Goal: Task Accomplishment & Management: Use online tool/utility

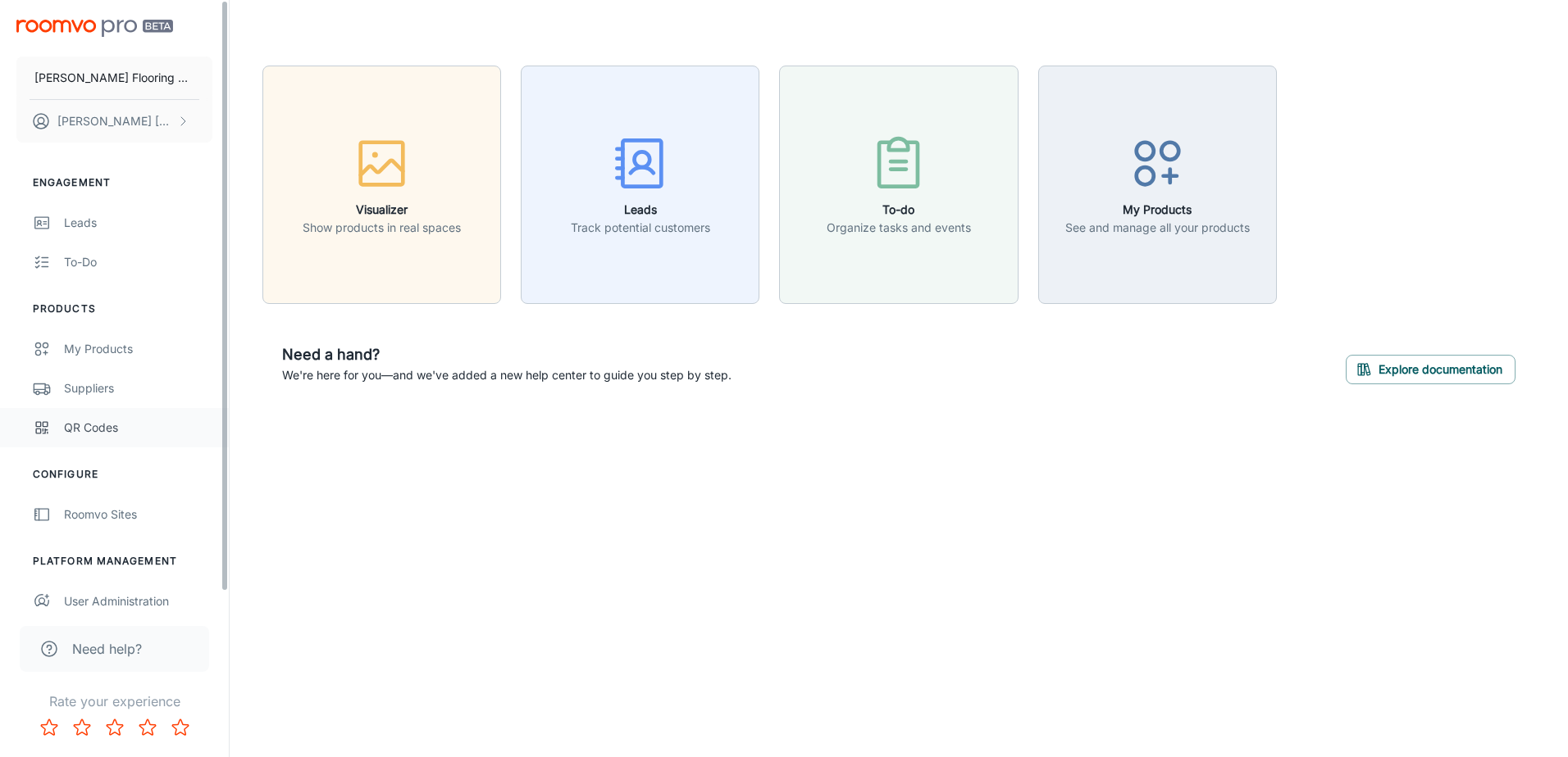
click at [73, 430] on div "QR Codes" at bounding box center [139, 428] width 149 height 18
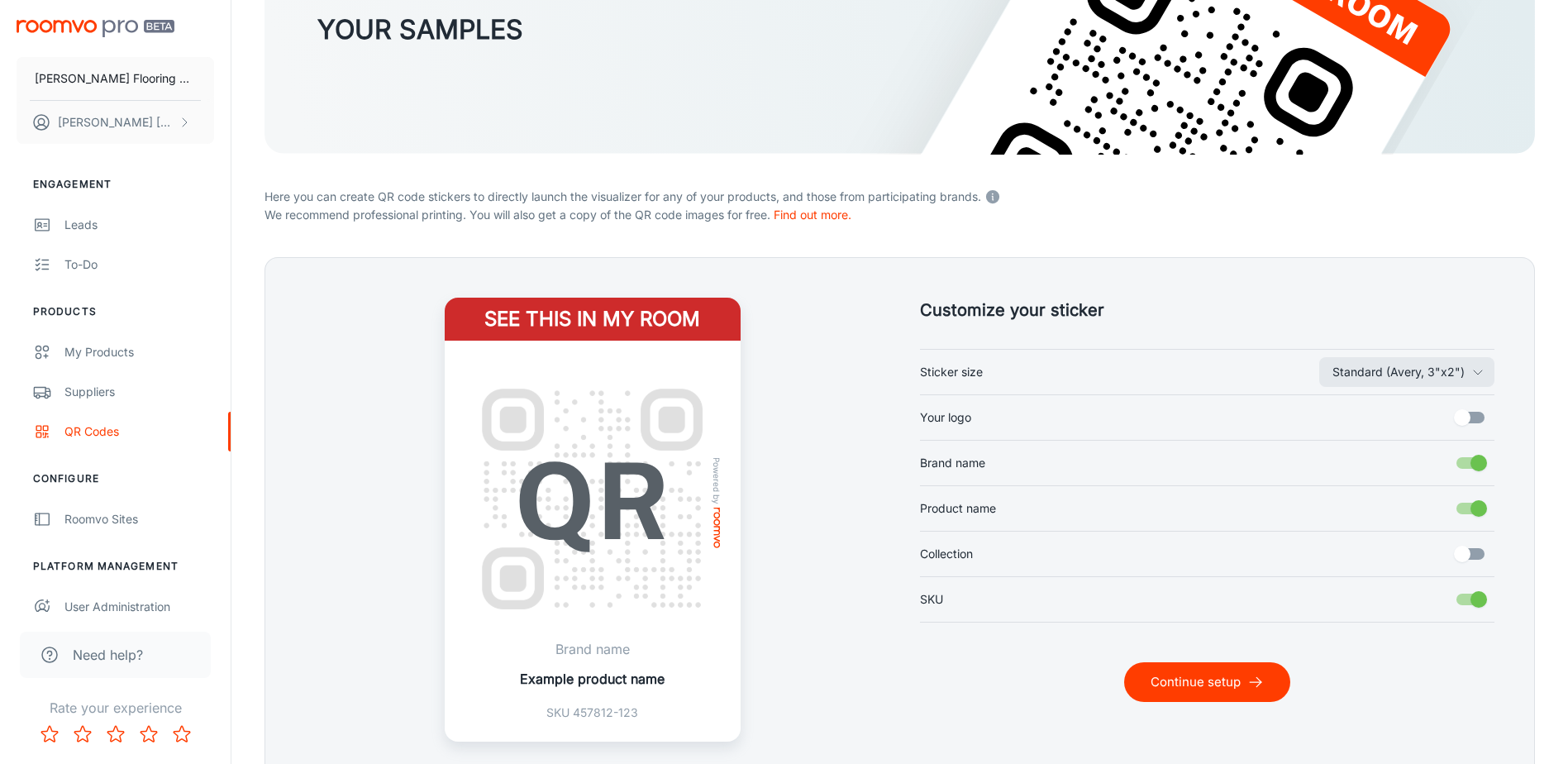
scroll to position [248, 0]
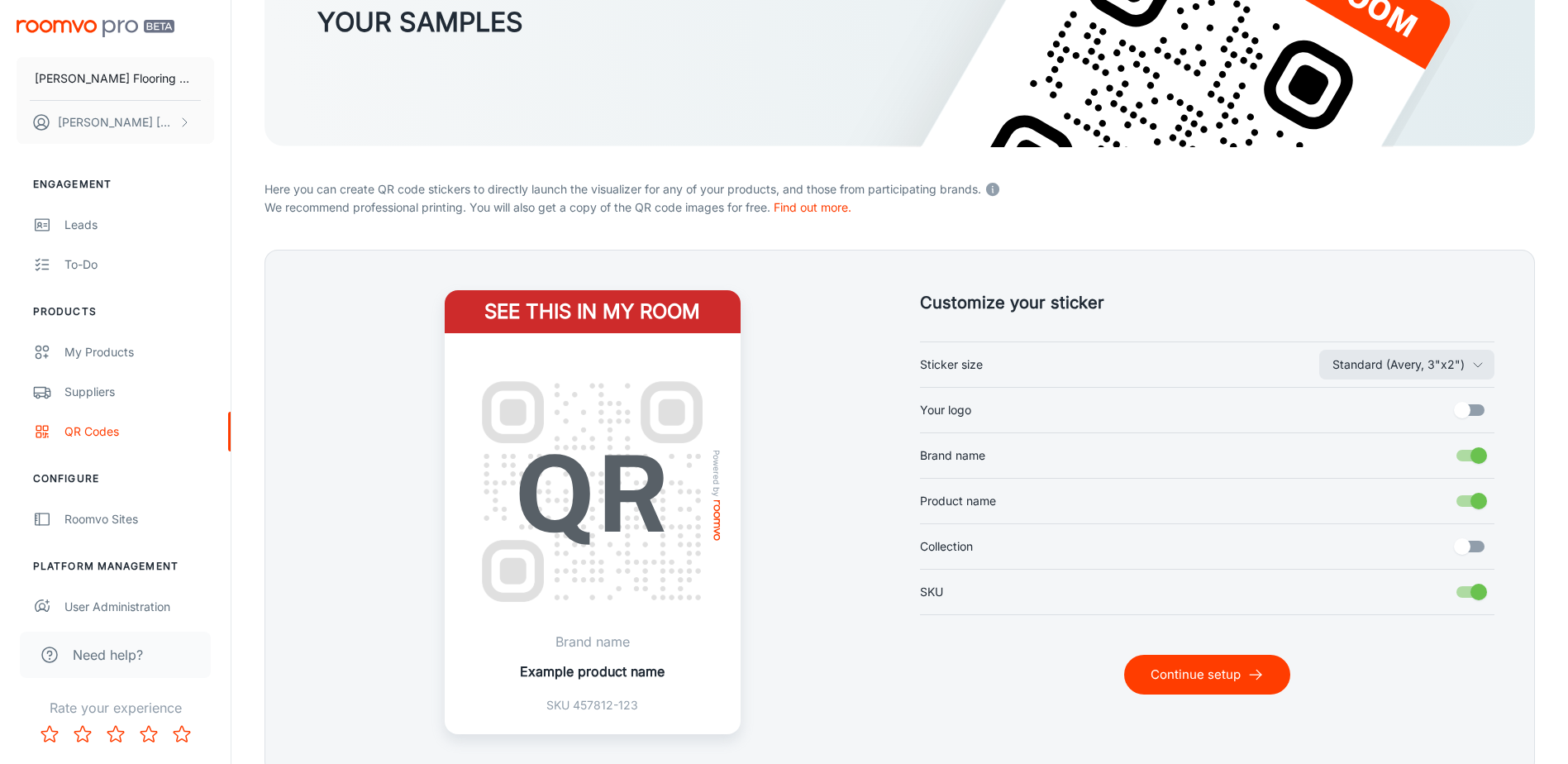
click at [1464, 414] on input "Your logo" at bounding box center [1462, 410] width 94 height 31
checkbox input "true"
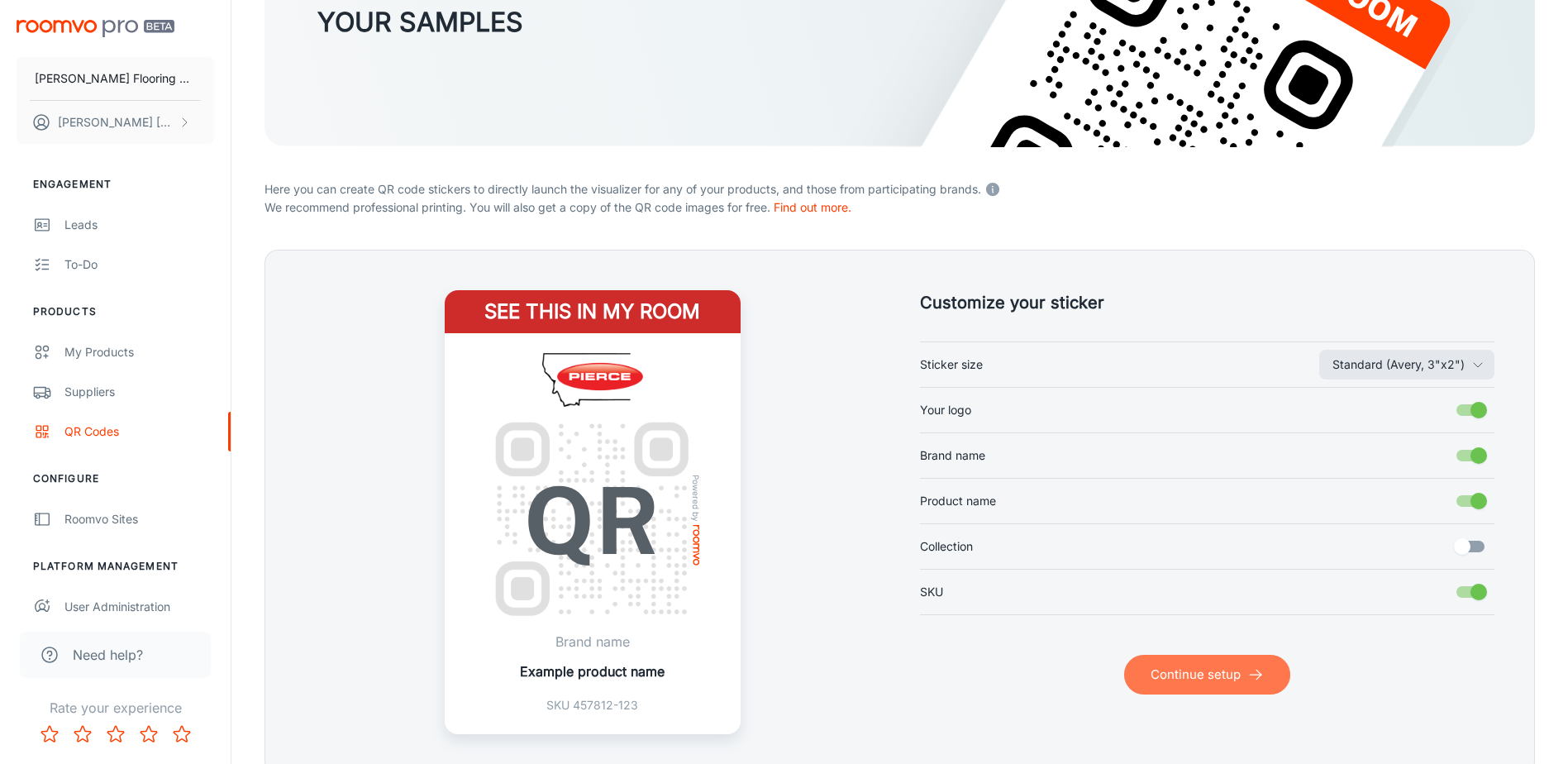
click at [1203, 671] on button "Continue setup" at bounding box center [1208, 674] width 167 height 40
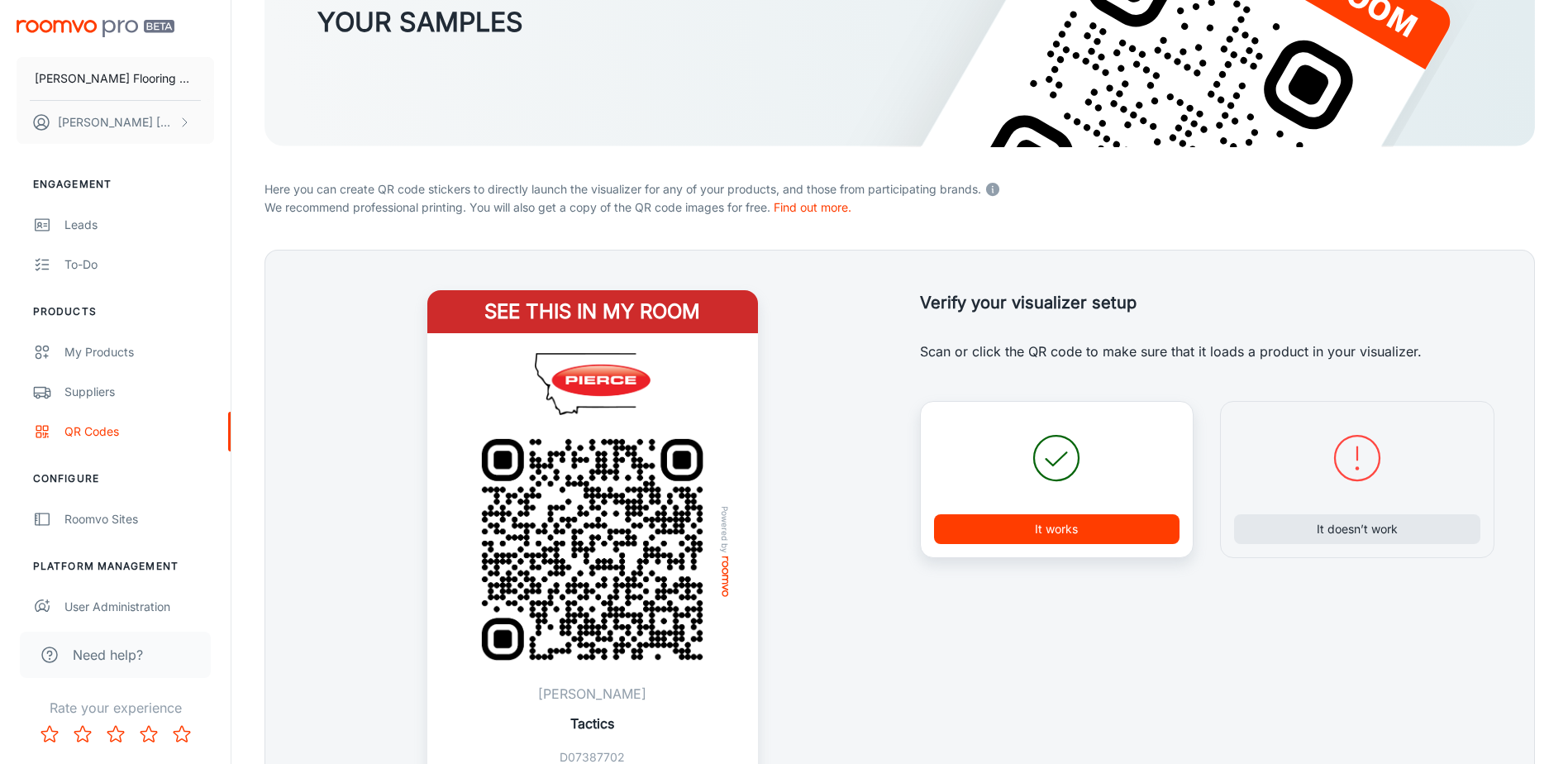
click at [1060, 529] on button "It works" at bounding box center [1057, 529] width 246 height 30
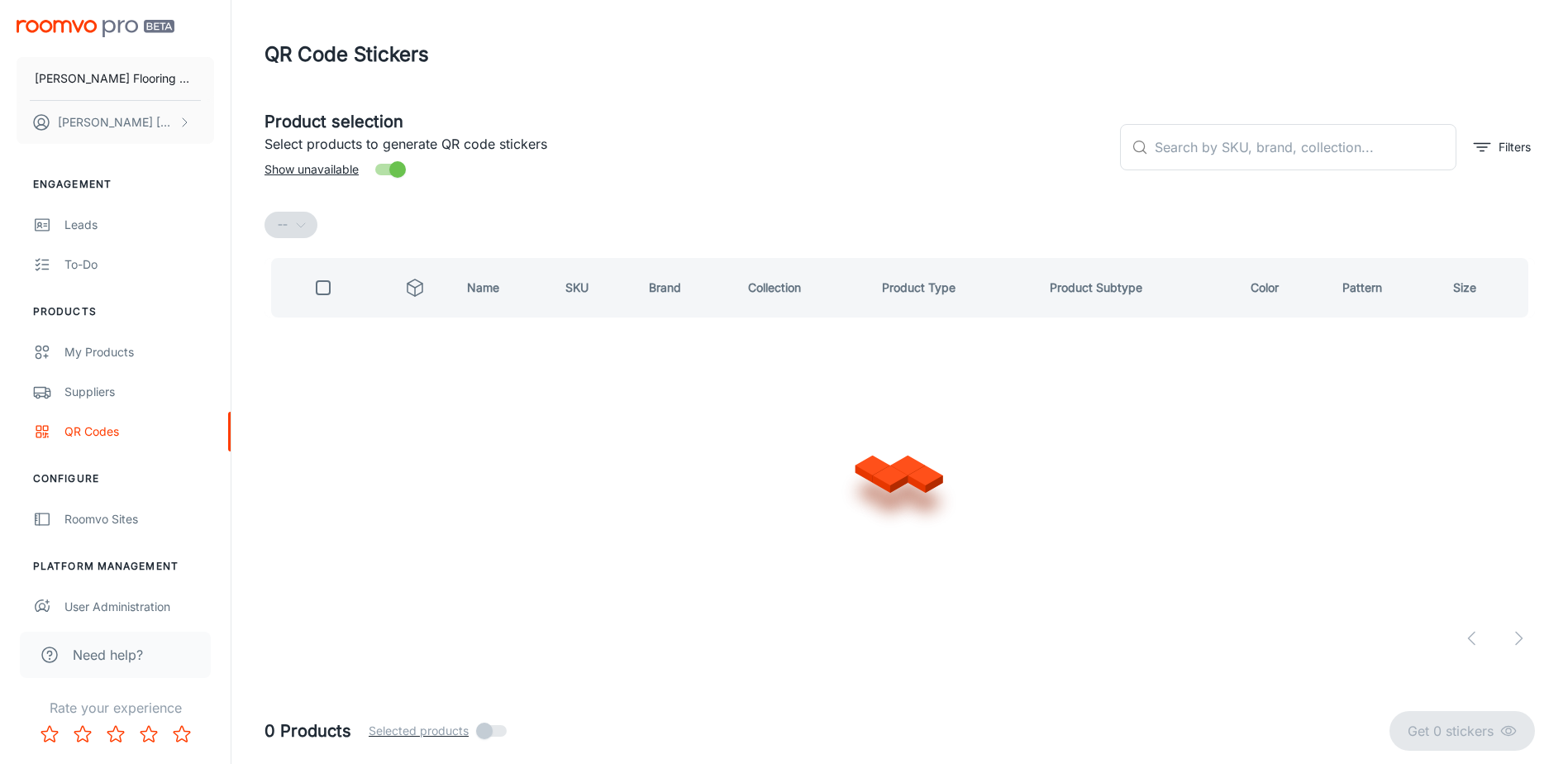
scroll to position [0, 0]
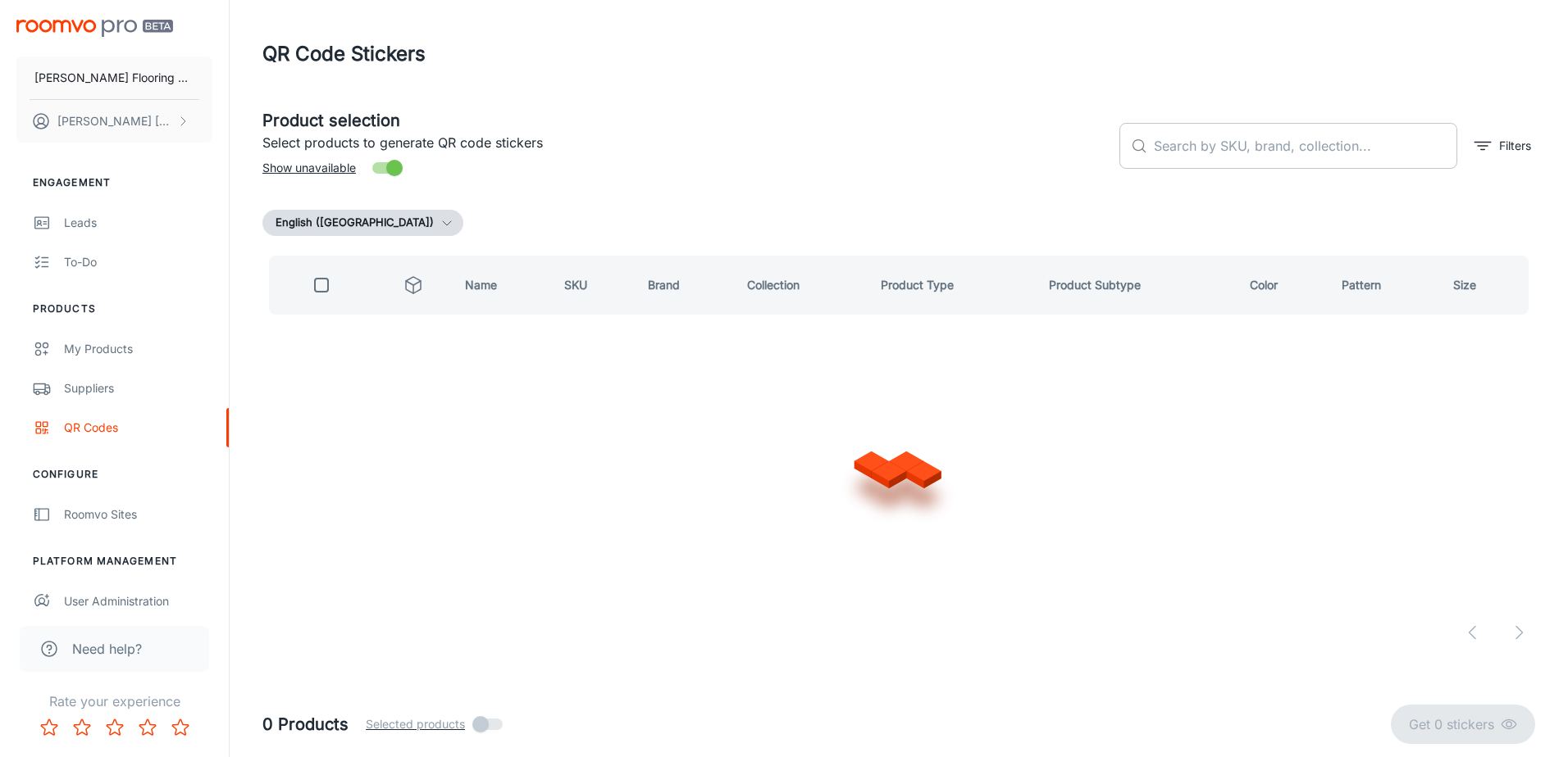
click at [1299, 142] on input "text" at bounding box center [1305, 146] width 303 height 46
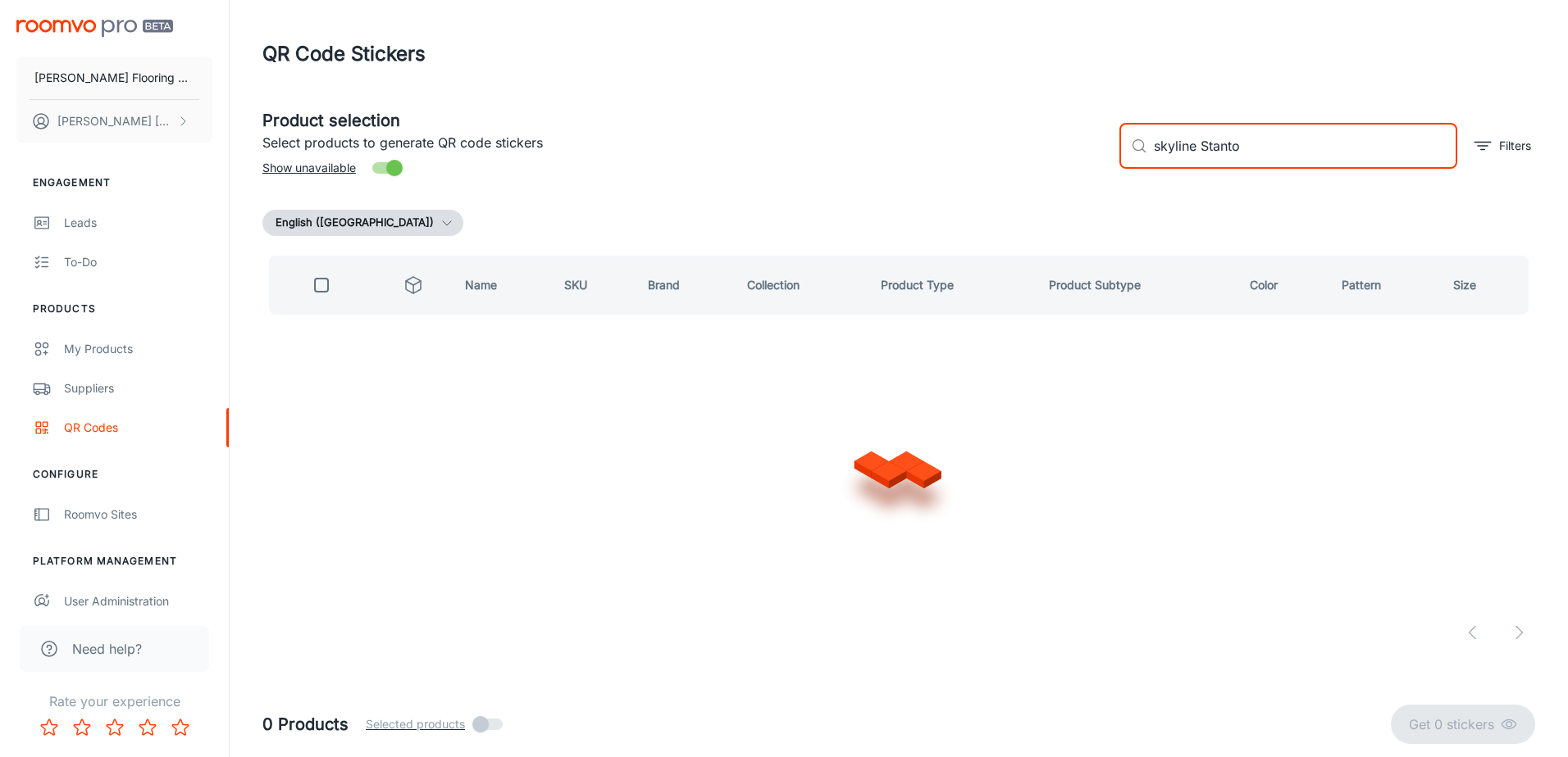
type input "skyline [PERSON_NAME]"
checkbox input "true"
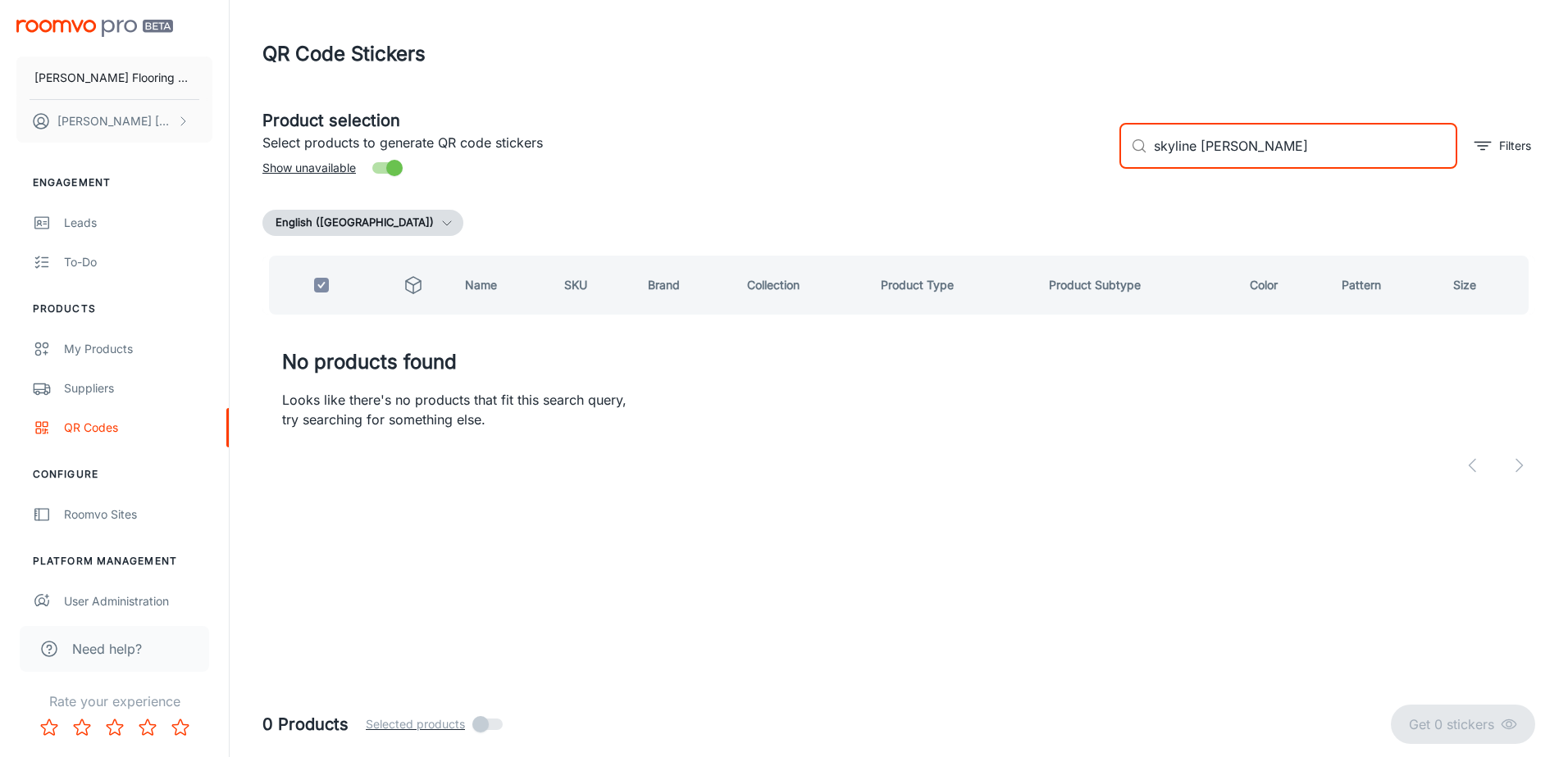
drag, startPoint x: 1282, startPoint y: 142, endPoint x: 1124, endPoint y: 161, distance: 159.1
click at [1124, 161] on div "​ skyline [PERSON_NAME] ​" at bounding box center [1288, 146] width 338 height 46
checkbox input "false"
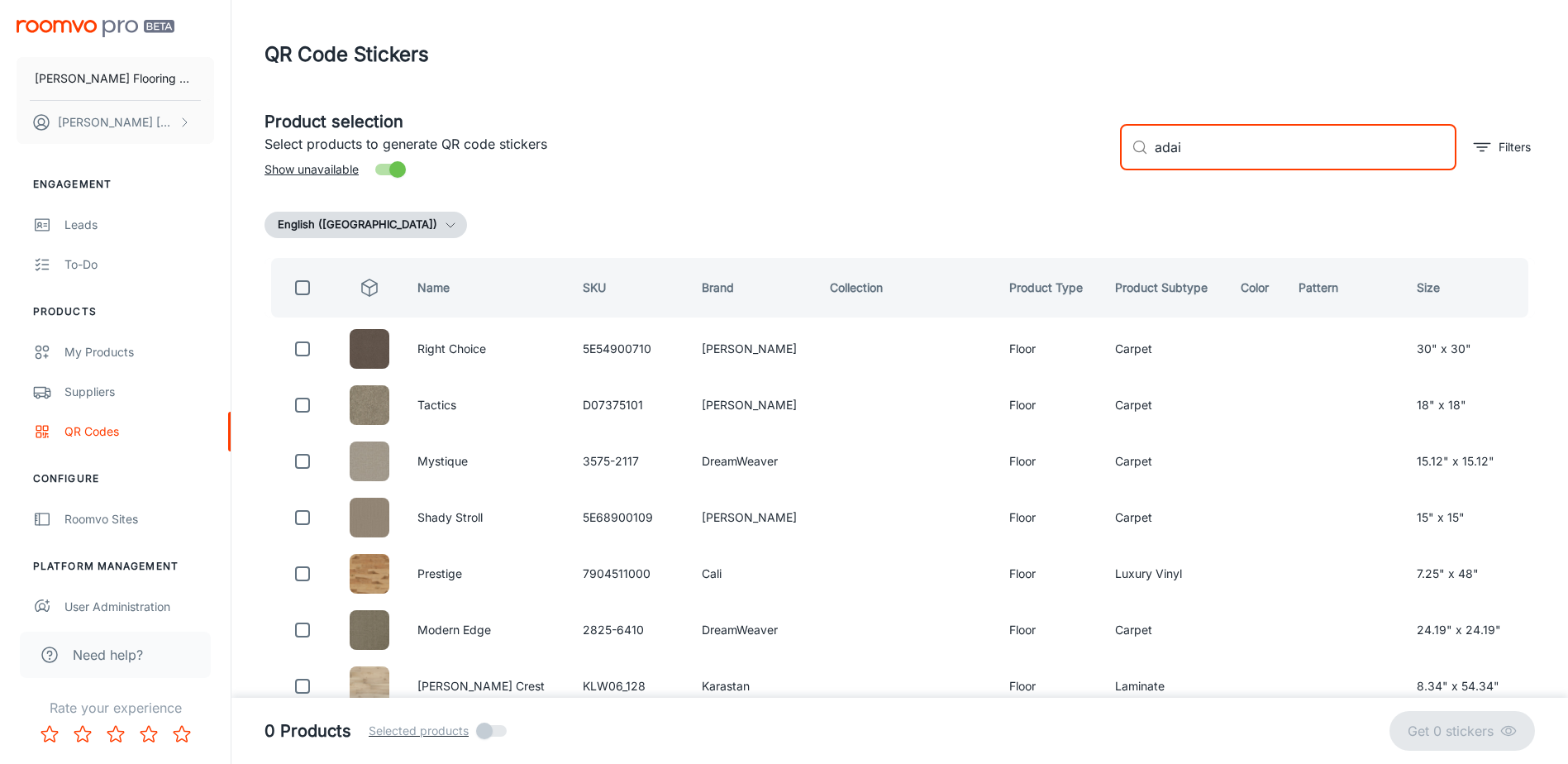
type input "[PERSON_NAME]"
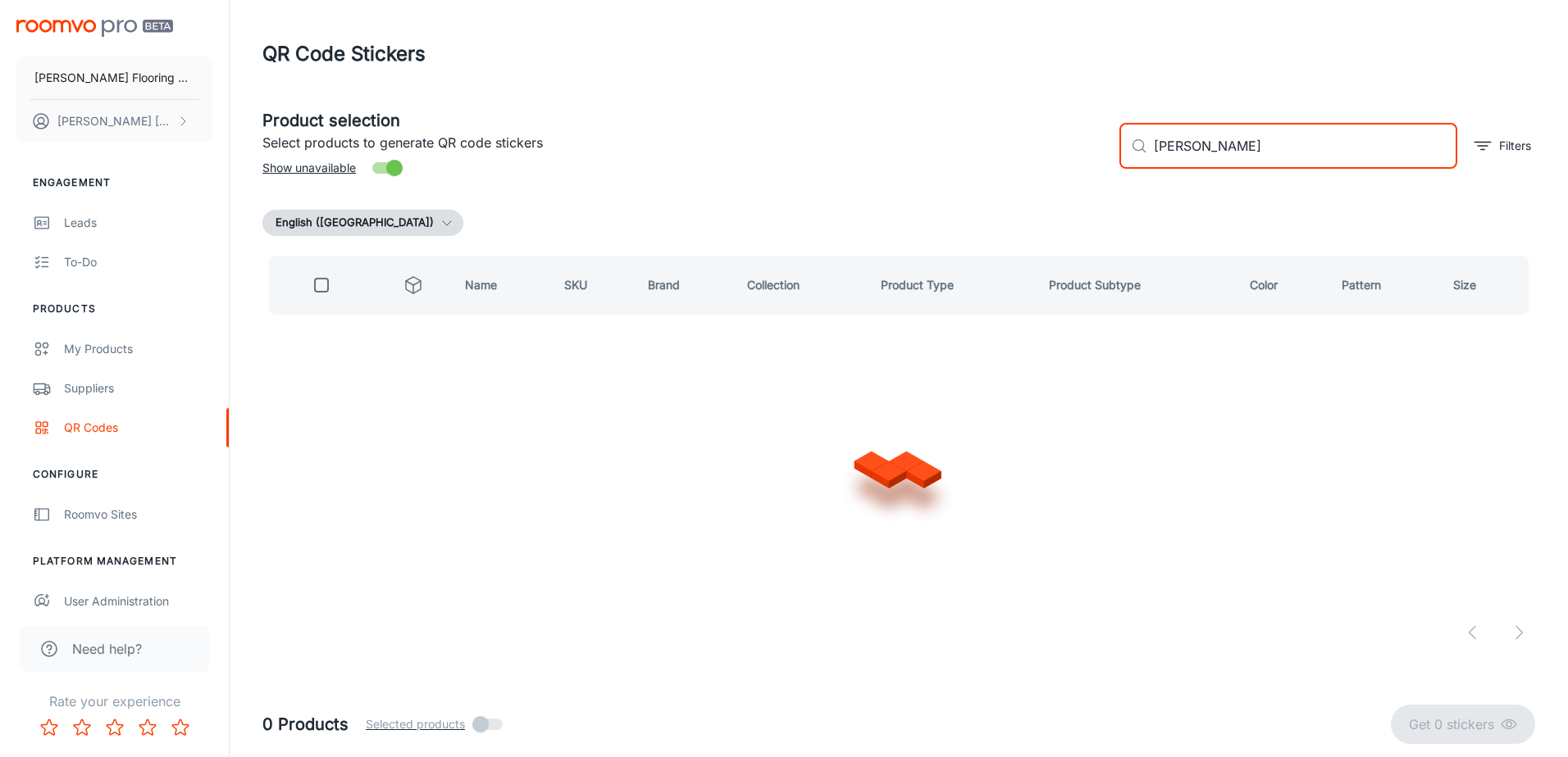
checkbox input "true"
